Goal: Task Accomplishment & Management: Manage account settings

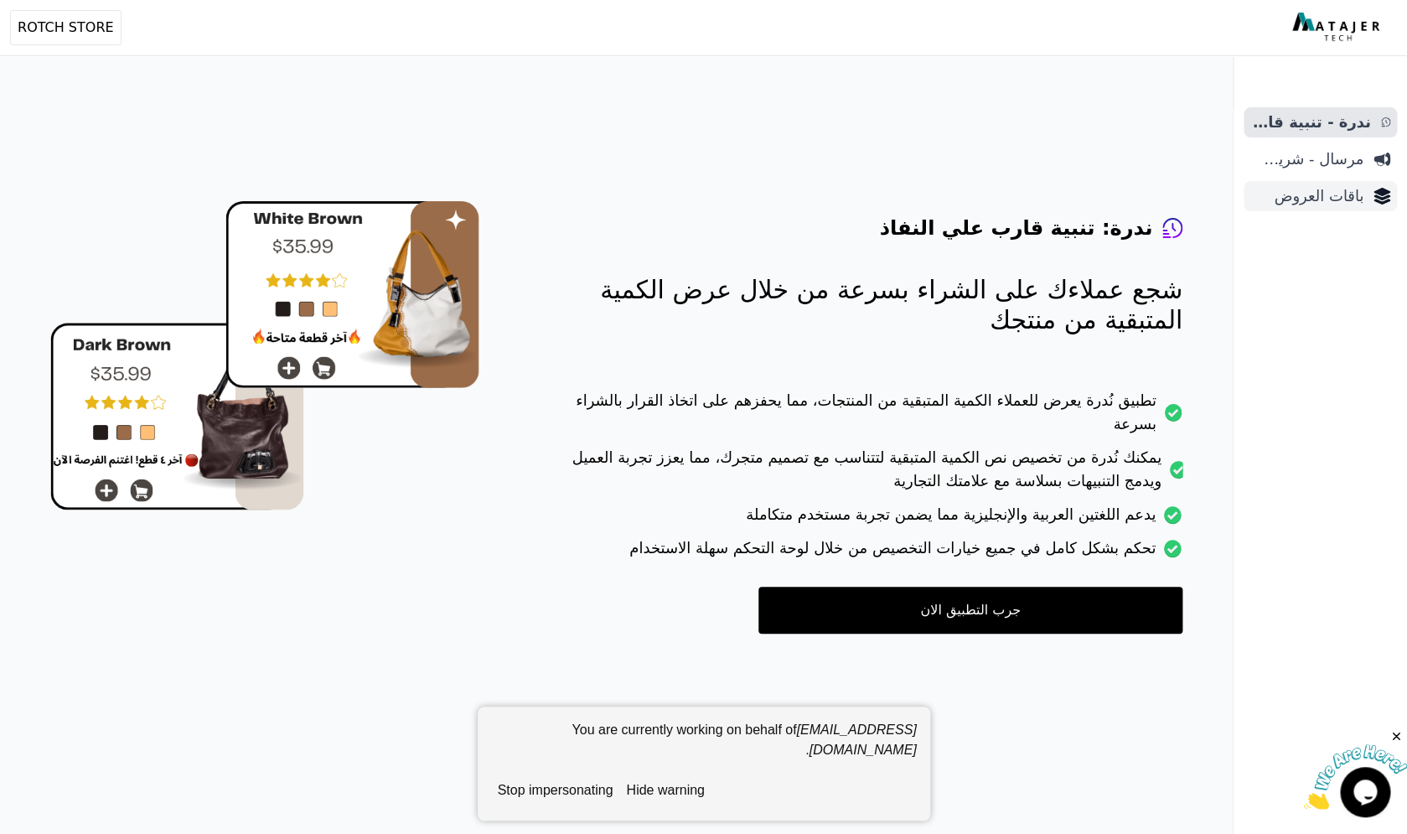
click at [1285, 185] on span "باقات العروض" at bounding box center [1306, 195] width 113 height 23
click at [1316, 188] on span "باقات العروض" at bounding box center [1306, 195] width 113 height 23
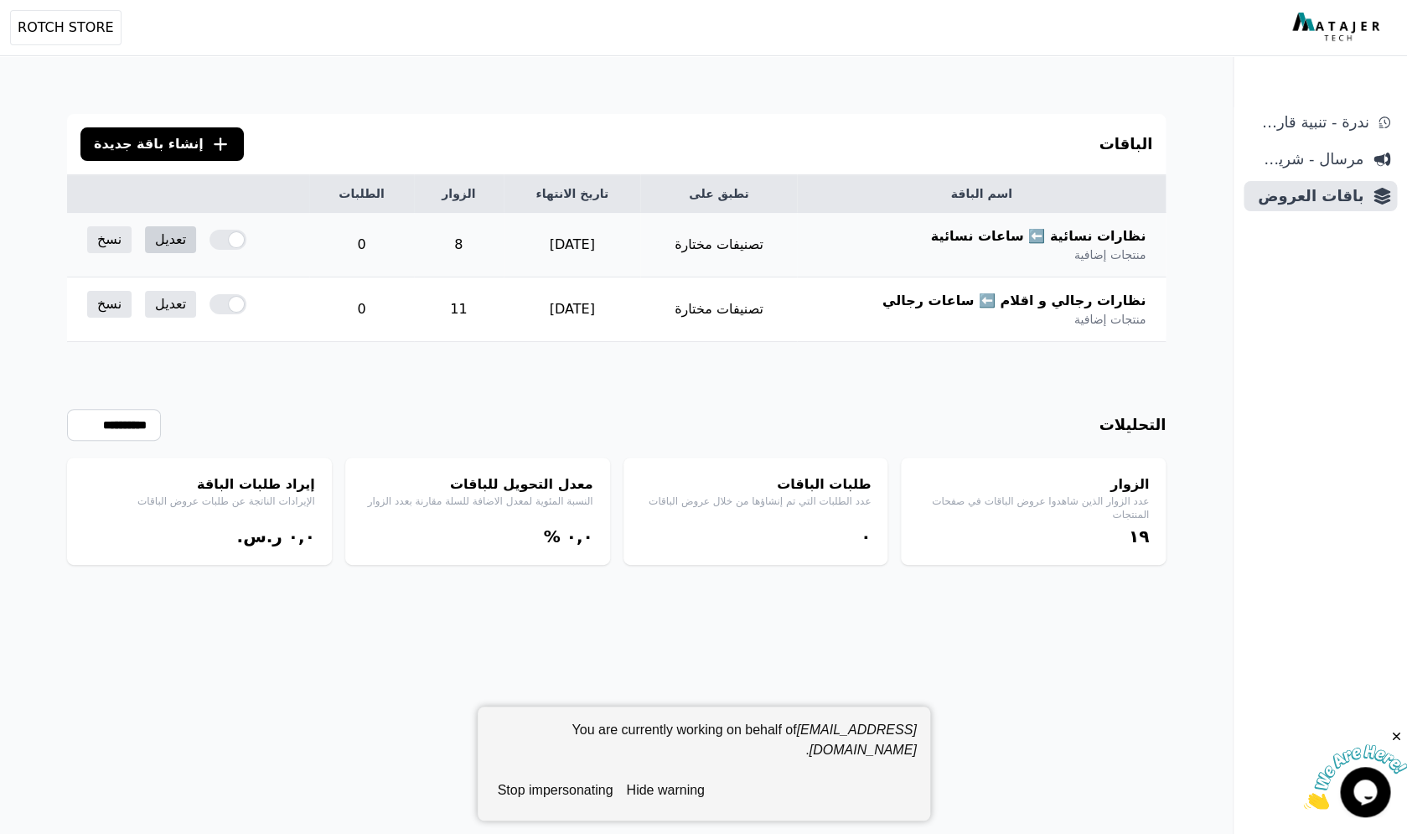
click at [159, 241] on link "تعديل" at bounding box center [170, 239] width 51 height 27
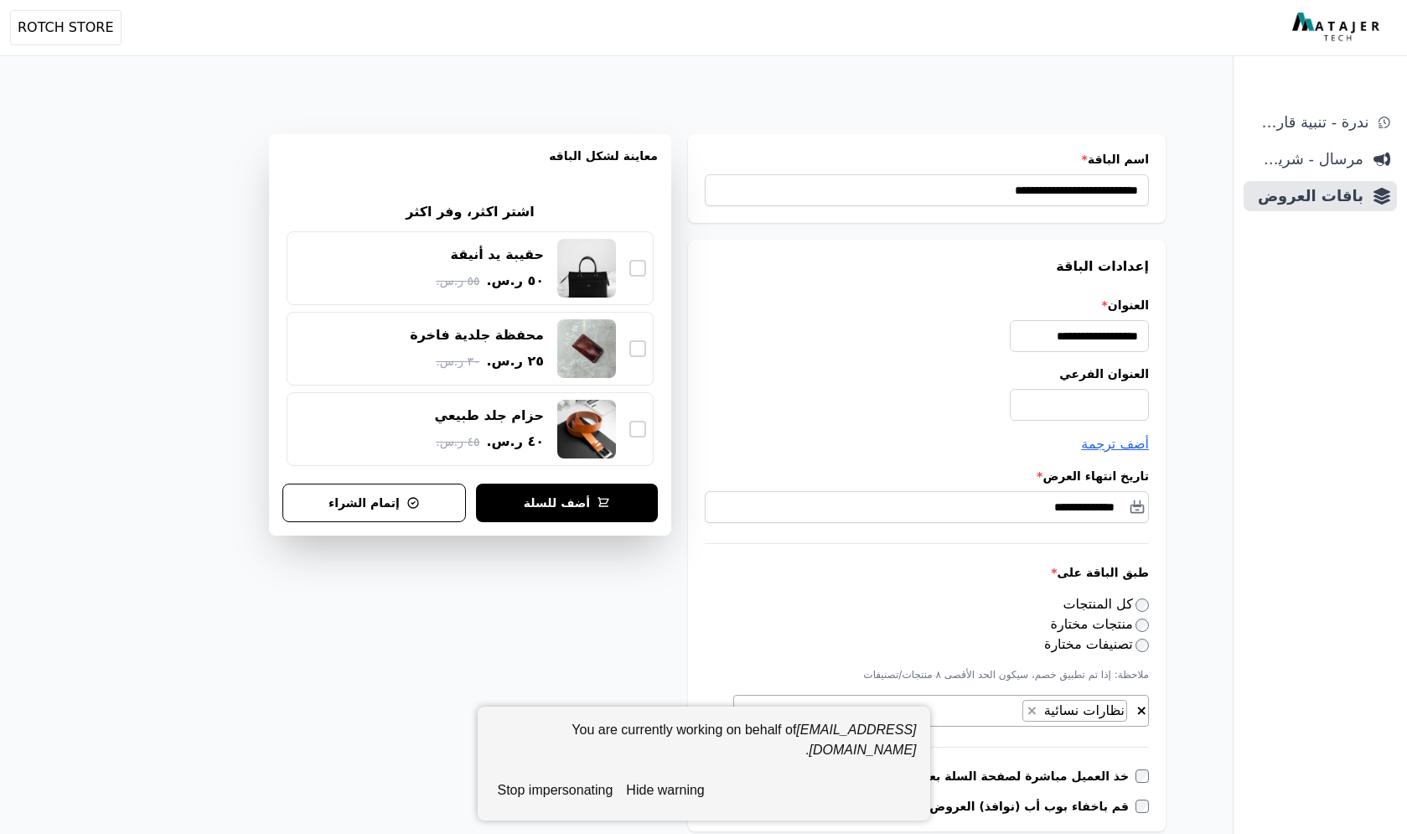
select select "*********"
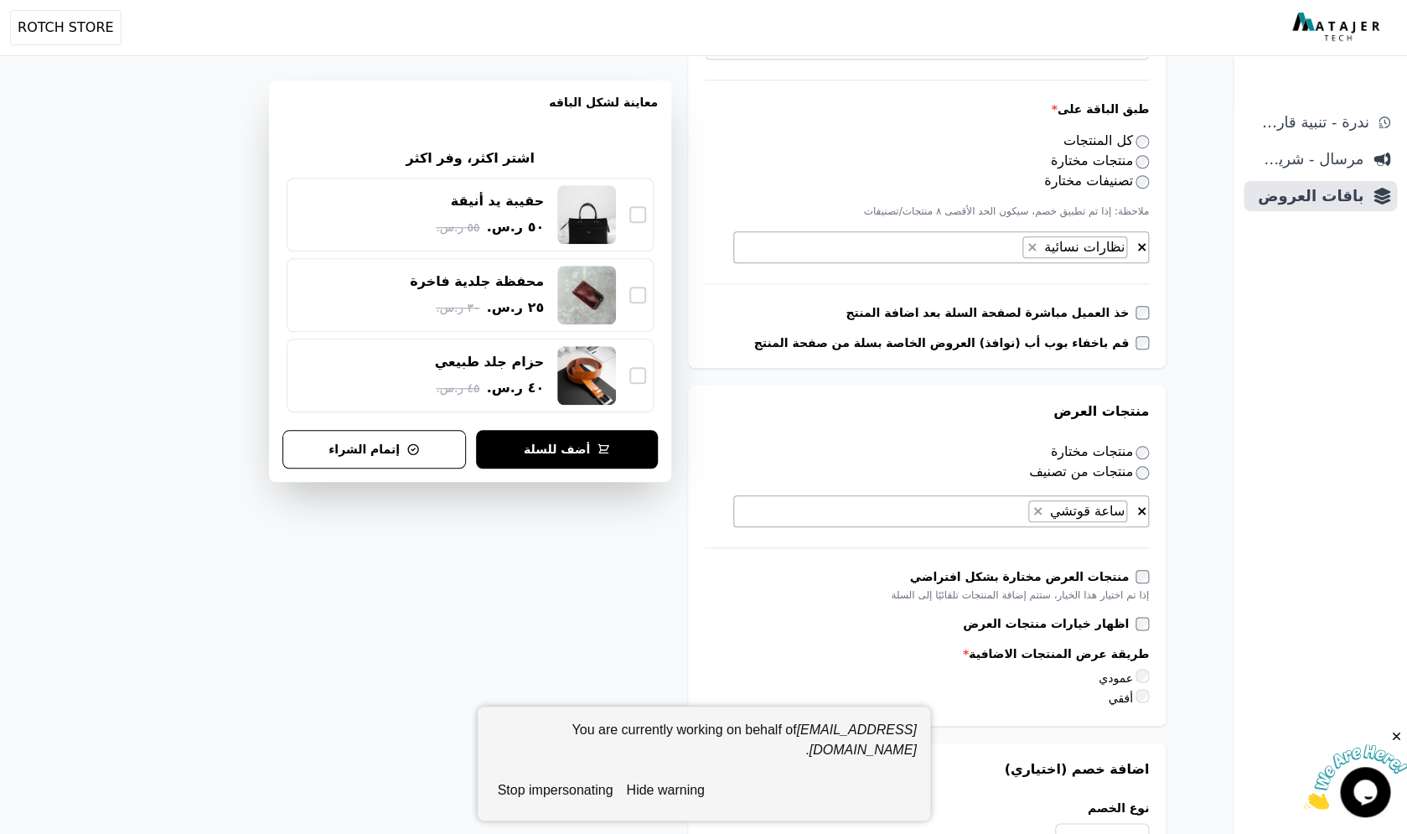
scroll to position [461, 0]
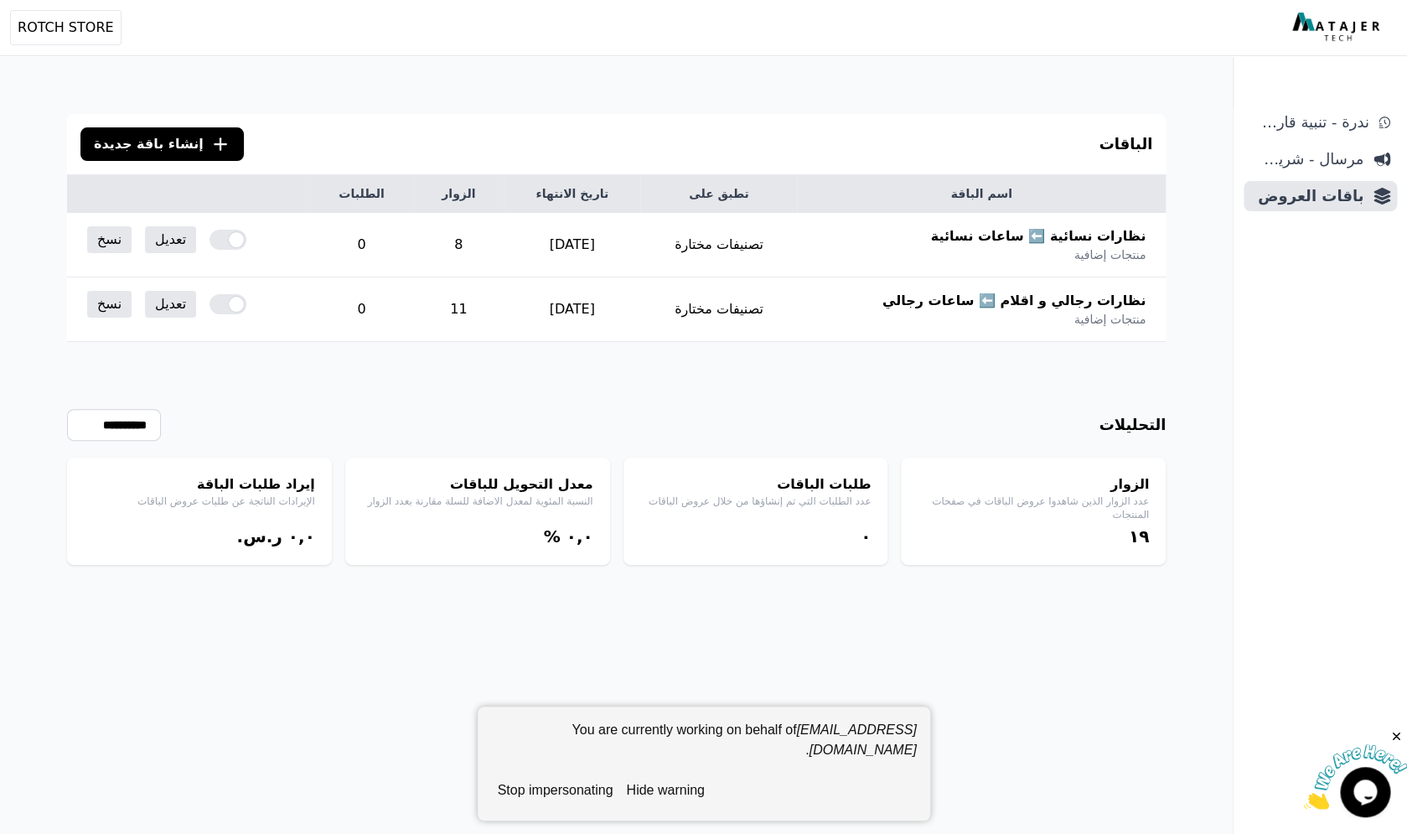
click at [579, 789] on button "stop impersonating" at bounding box center [555, 790] width 129 height 34
